Goal: Connect with others: Establish contact or relationships with other users

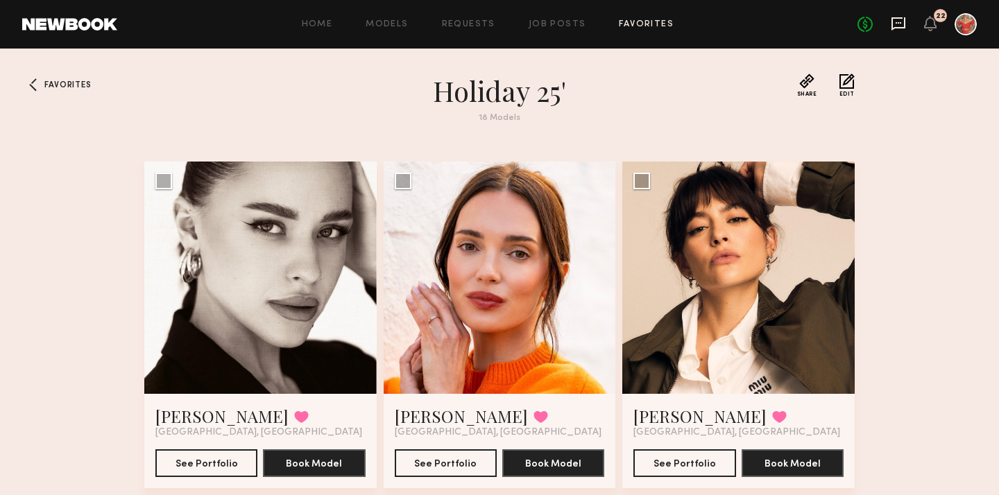
click at [899, 24] on icon at bounding box center [898, 23] width 15 height 15
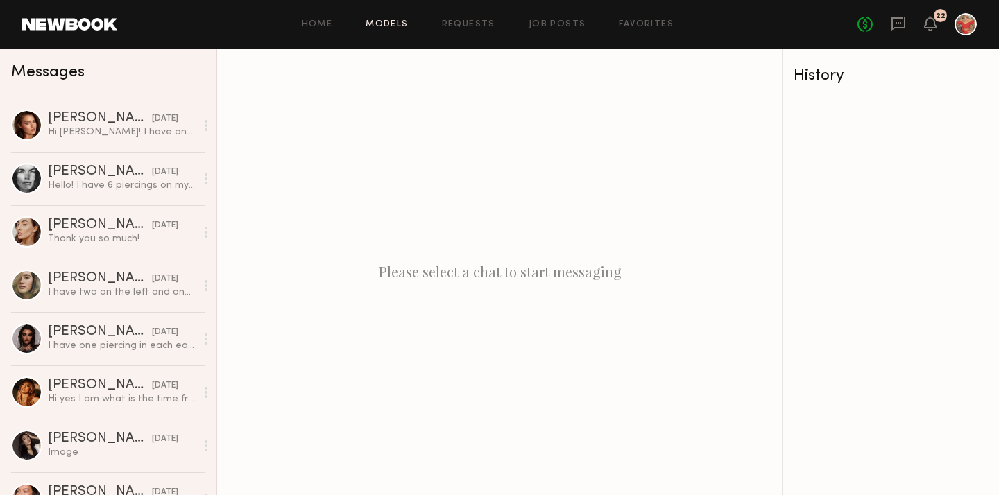
click at [393, 21] on link "Models" at bounding box center [387, 24] width 42 height 9
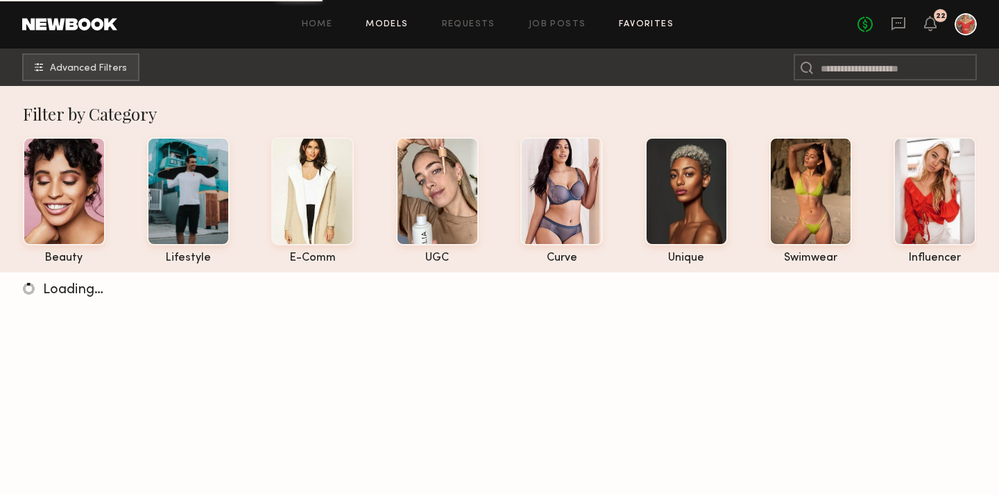
click at [649, 25] on link "Favorites" at bounding box center [646, 24] width 55 height 9
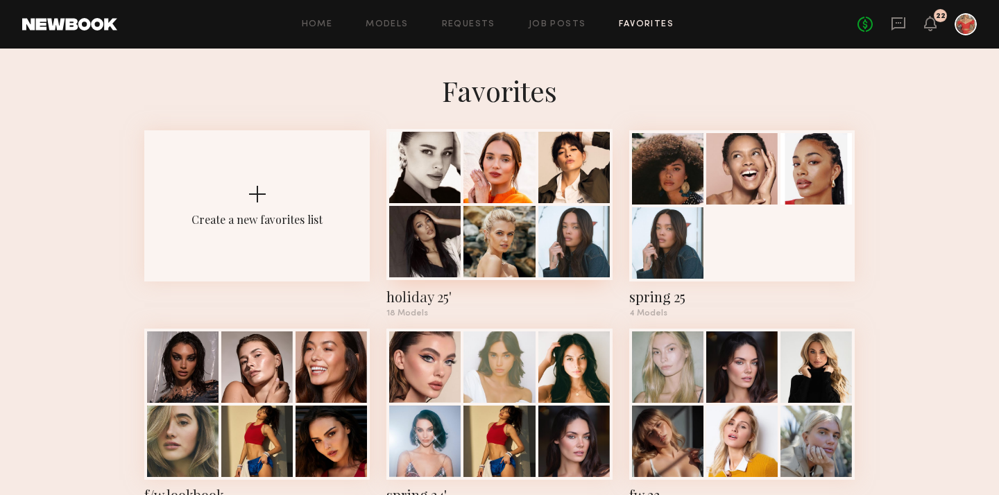
click at [490, 185] on div at bounding box center [498, 167] width 71 height 71
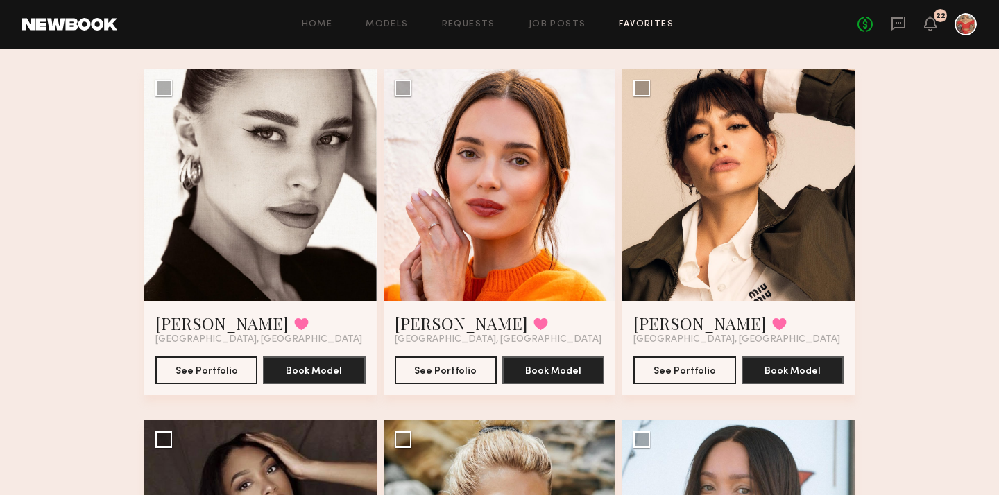
scroll to position [109, 0]
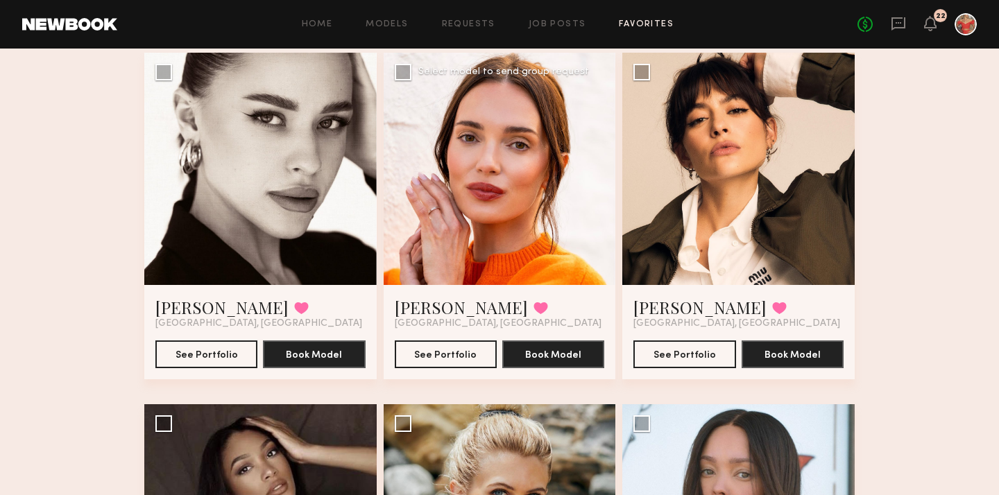
click at [527, 223] on div at bounding box center [500, 169] width 232 height 232
click at [492, 205] on div at bounding box center [500, 169] width 232 height 232
click at [410, 307] on link "[PERSON_NAME]" at bounding box center [461, 307] width 133 height 22
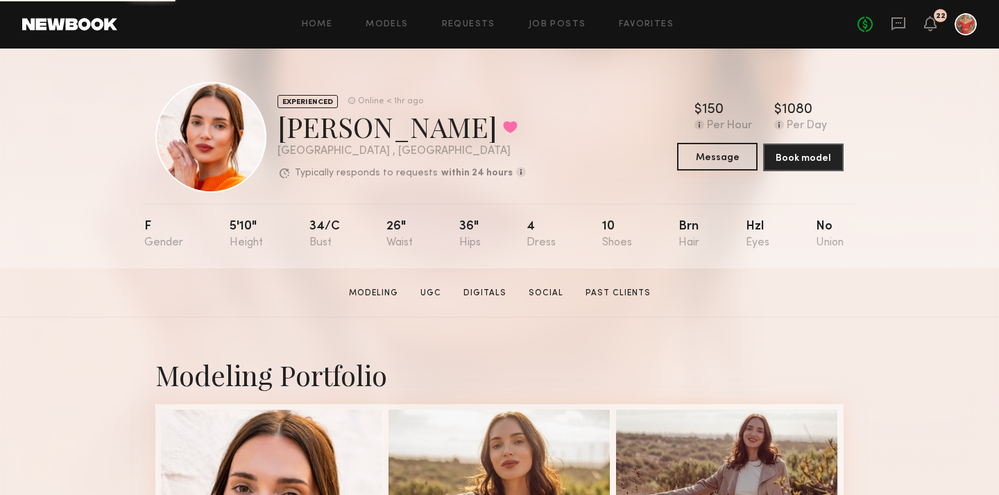
click at [715, 160] on button "Message" at bounding box center [717, 157] width 80 height 28
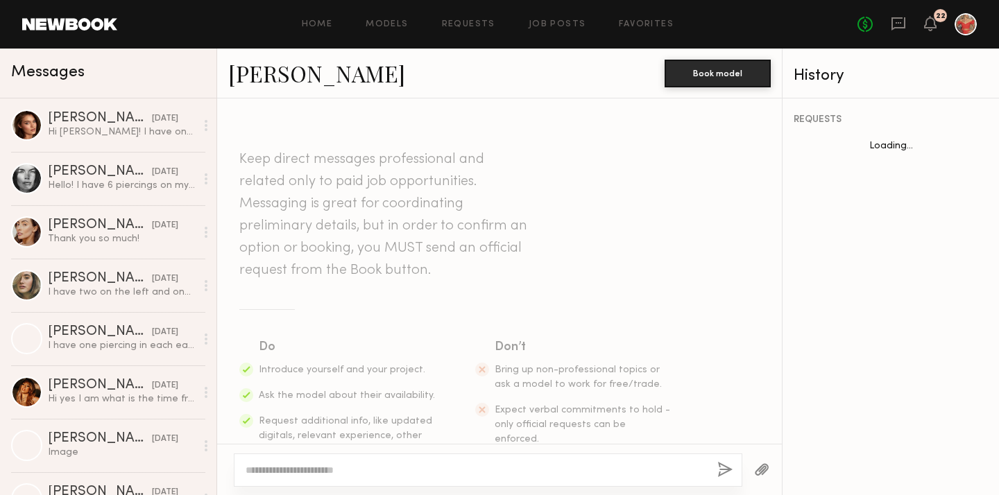
scroll to position [66, 0]
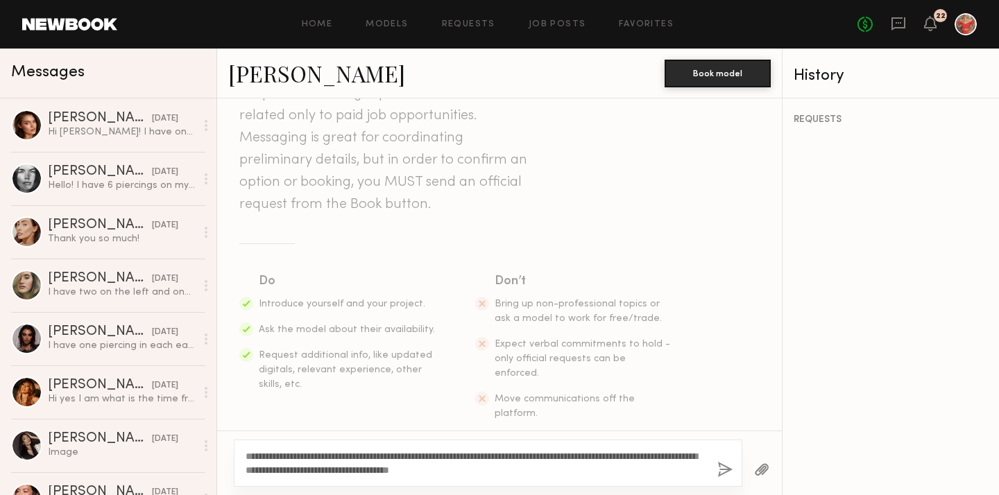
type textarea "**********"
click at [724, 468] on button "button" at bounding box center [724, 470] width 15 height 17
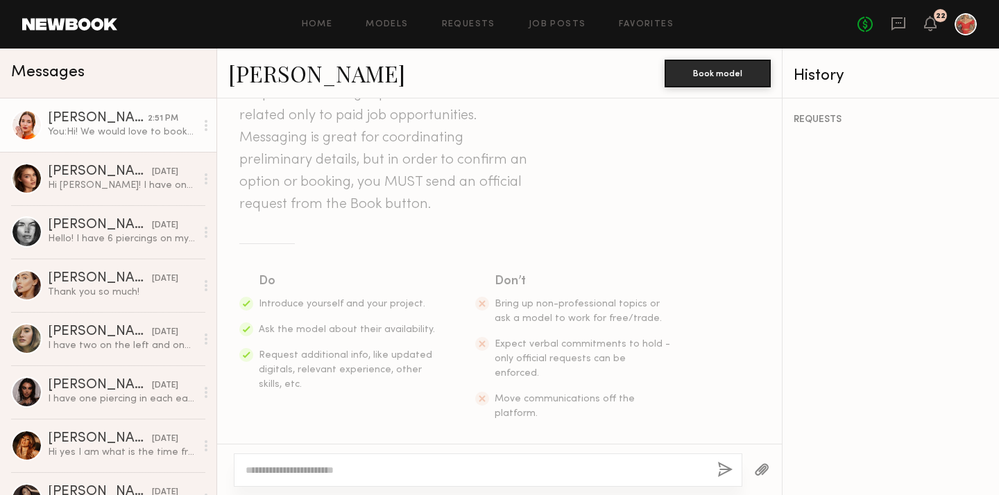
scroll to position [270, 0]
